Goal: Find specific page/section: Find specific page/section

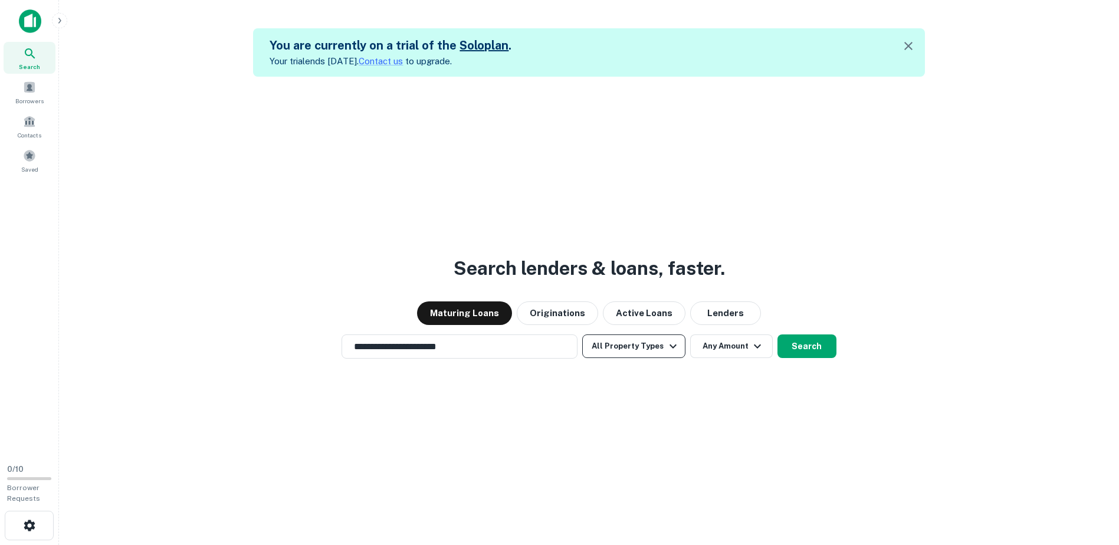
click at [668, 346] on icon "button" at bounding box center [673, 346] width 14 height 14
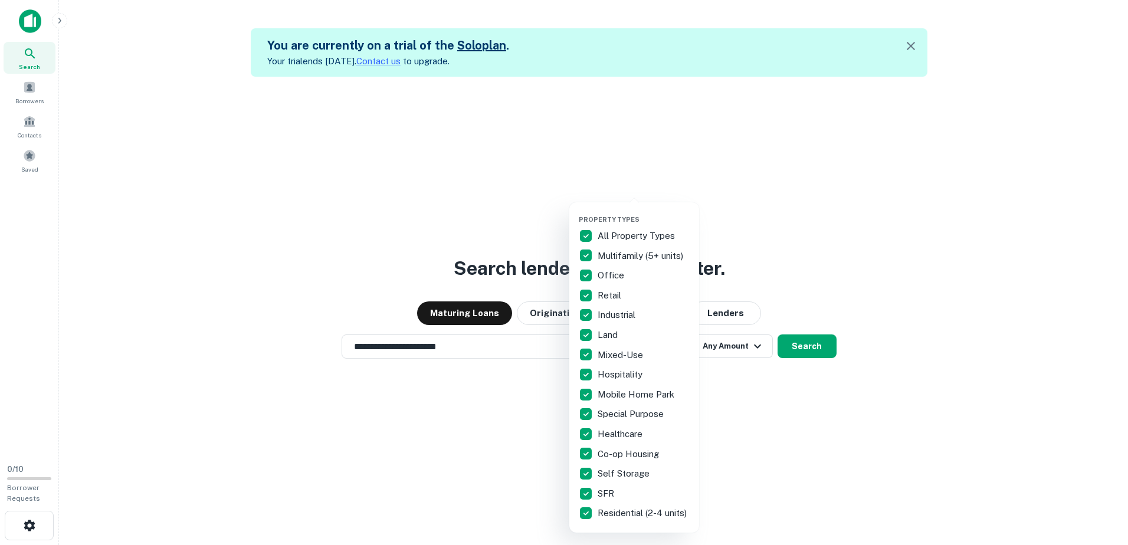
click at [750, 341] on div at bounding box center [564, 272] width 1128 height 545
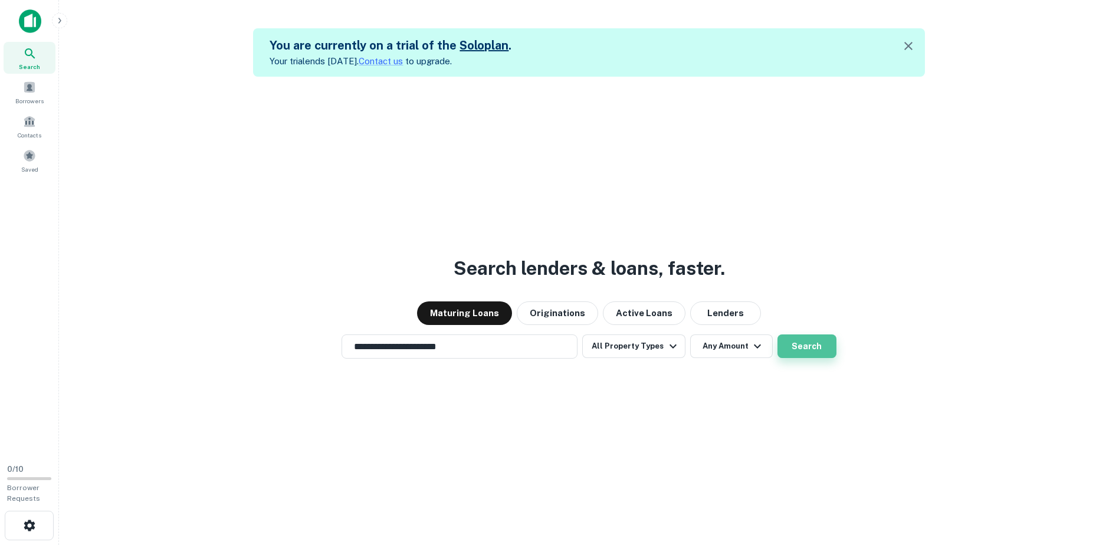
click at [798, 346] on button "Search" at bounding box center [806, 346] width 59 height 24
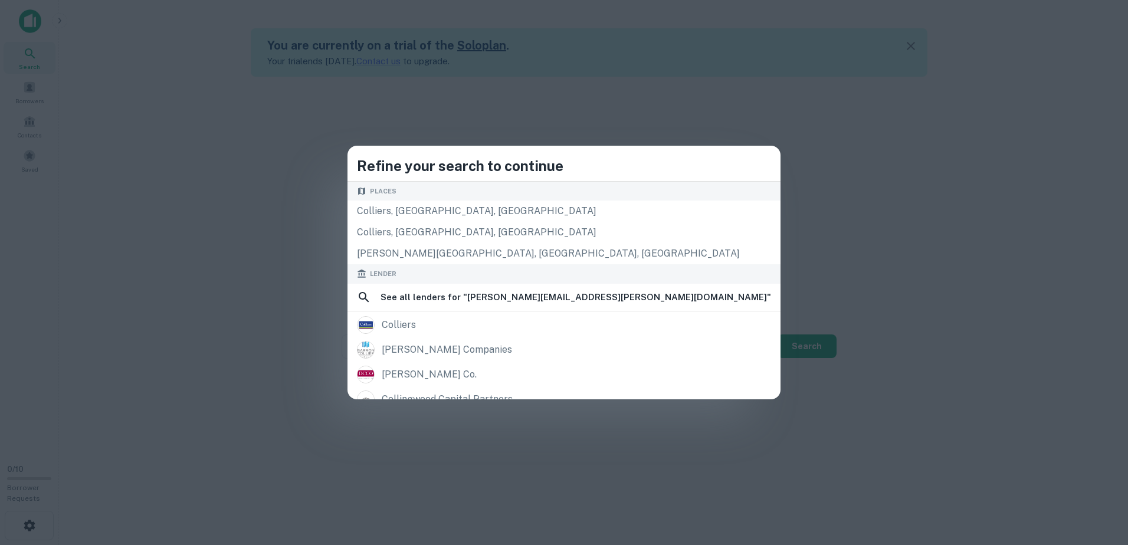
click at [173, 254] on div "Refine your search to continue Places Colliers, [GEOGRAPHIC_DATA], [GEOGRAPHIC_…" at bounding box center [564, 272] width 1128 height 545
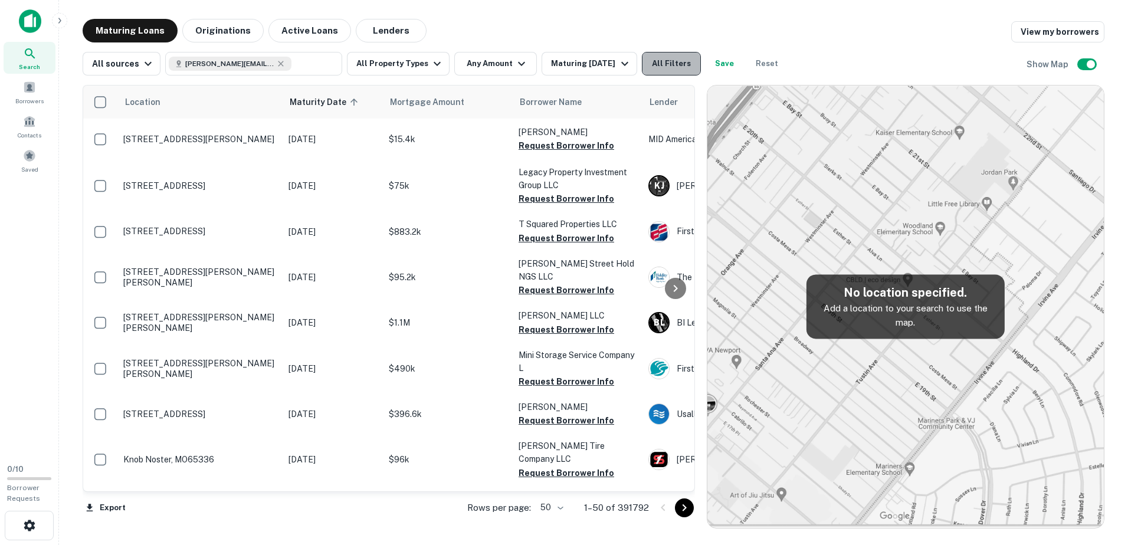
click at [662, 64] on button "All Filters" at bounding box center [671, 64] width 59 height 24
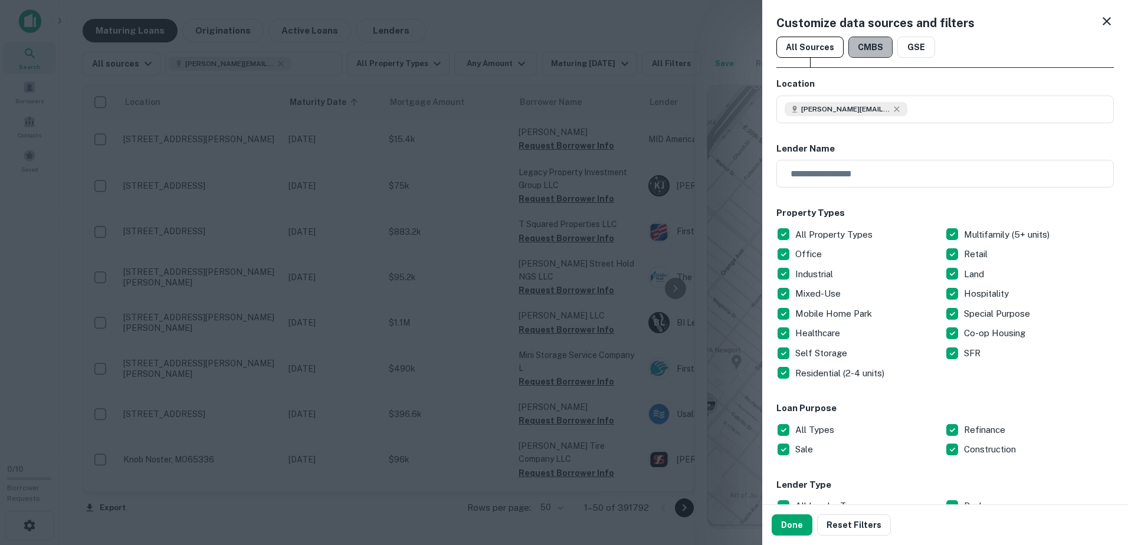
click at [863, 46] on button "CMBS" at bounding box center [870, 47] width 44 height 21
click at [857, 522] on button "Reset Filters" at bounding box center [854, 524] width 74 height 21
